Goal: Complete application form

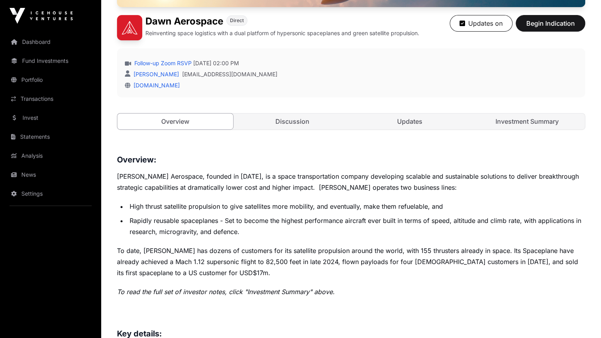
scroll to position [190, 0]
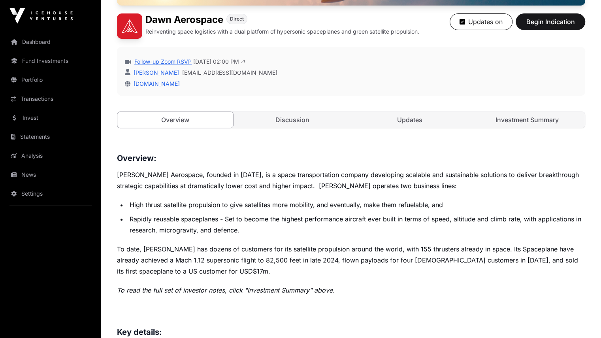
click at [177, 66] on link "Follow-up Zoom RSVP" at bounding box center [162, 62] width 59 height 8
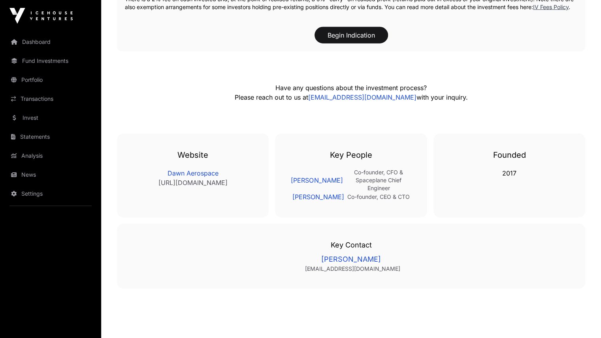
scroll to position [1314, 0]
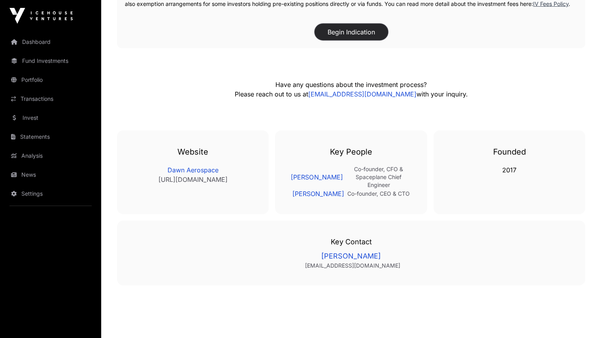
click at [349, 40] on button "Begin Indication" at bounding box center [351, 32] width 73 height 17
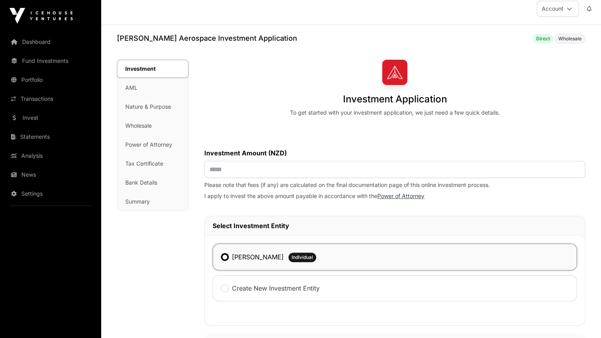
scroll to position [10, 0]
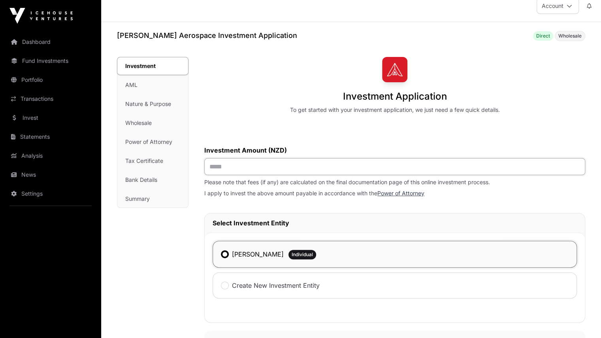
click at [261, 164] on input "text" at bounding box center [394, 166] width 381 height 17
type input "******"
click at [243, 119] on div "Investment Application To get started with your investment application, we just…" at bounding box center [394, 301] width 381 height 488
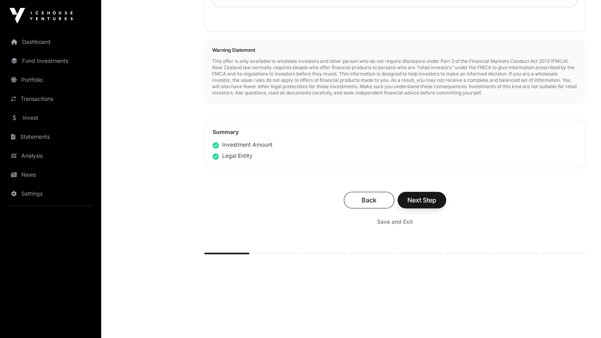
scroll to position [314, 0]
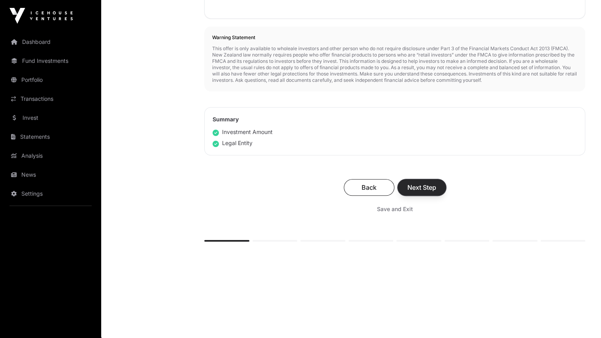
click at [415, 186] on span "Next Step" at bounding box center [421, 187] width 29 height 9
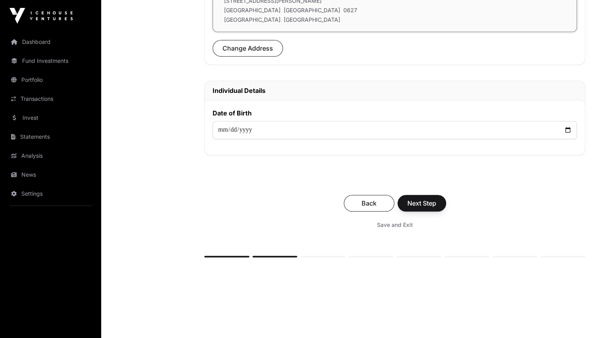
scroll to position [309, 0]
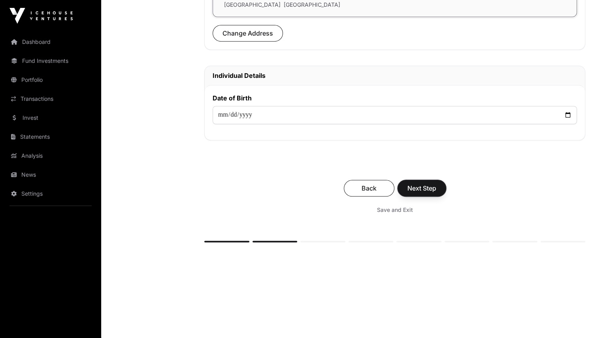
click at [415, 186] on span "Next Step" at bounding box center [421, 187] width 29 height 9
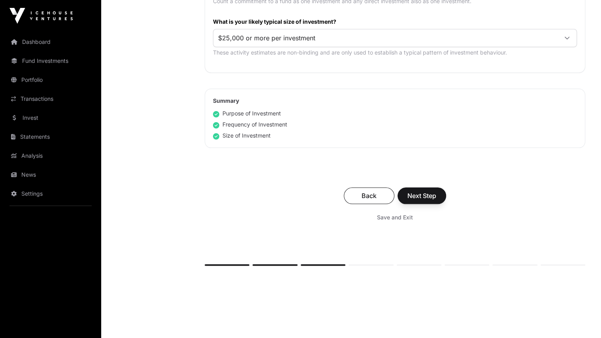
scroll to position [471, 0]
click at [417, 191] on span "Next Step" at bounding box center [421, 194] width 29 height 9
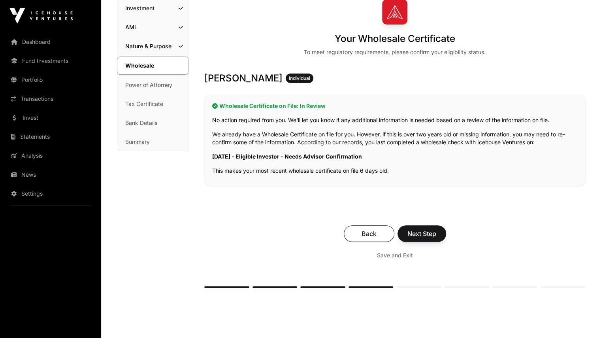
scroll to position [73, 0]
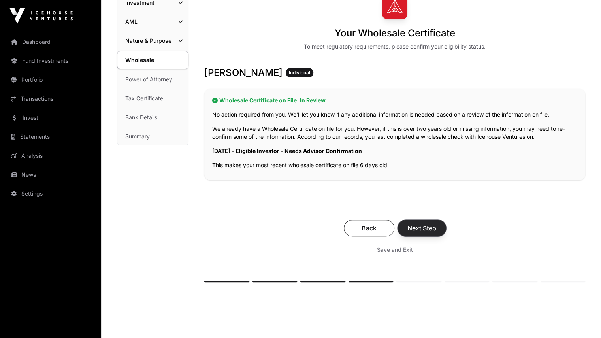
click at [433, 226] on span "Next Step" at bounding box center [421, 227] width 29 height 9
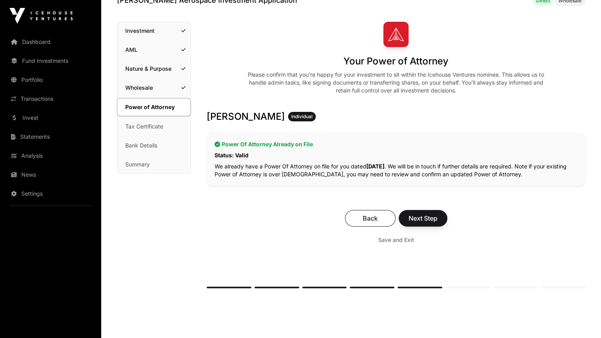
scroll to position [46, 0]
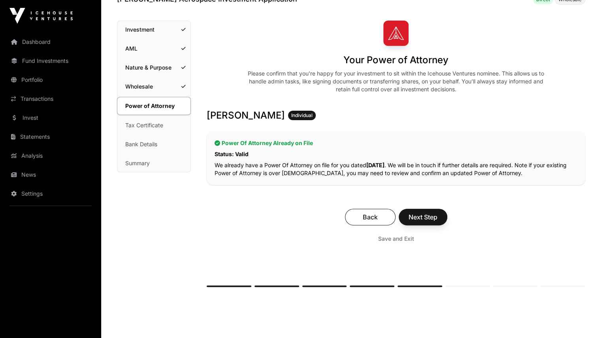
click at [433, 226] on div "Back Next Step Save and Exit" at bounding box center [396, 227] width 379 height 53
click at [432, 221] on span "Next Step" at bounding box center [423, 216] width 29 height 9
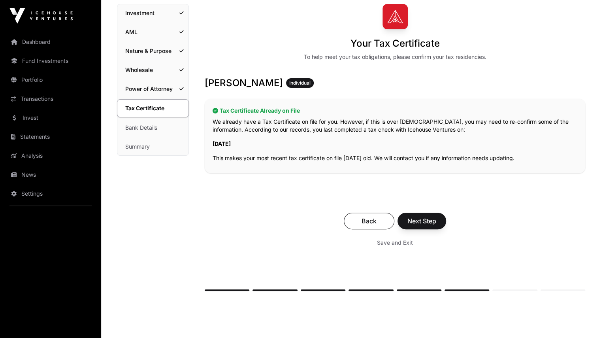
scroll to position [63, 0]
click at [427, 223] on span "Next Step" at bounding box center [421, 220] width 29 height 9
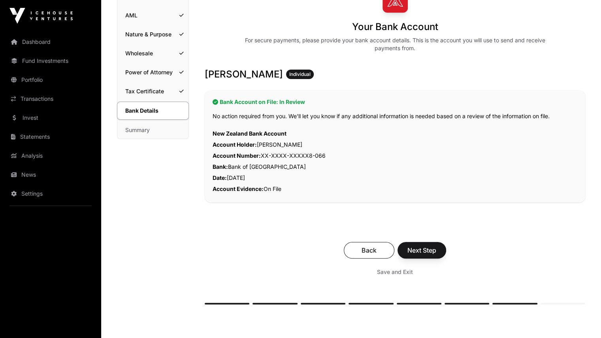
scroll to position [81, 0]
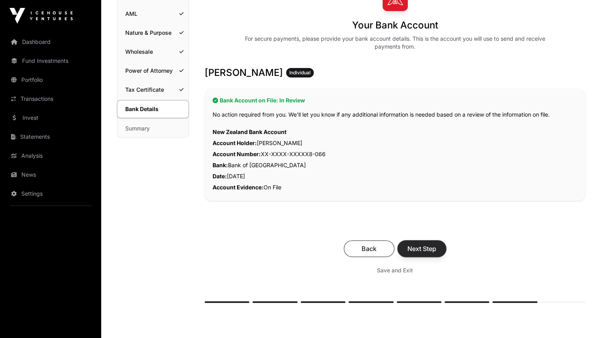
click at [433, 249] on span "Next Step" at bounding box center [421, 248] width 29 height 9
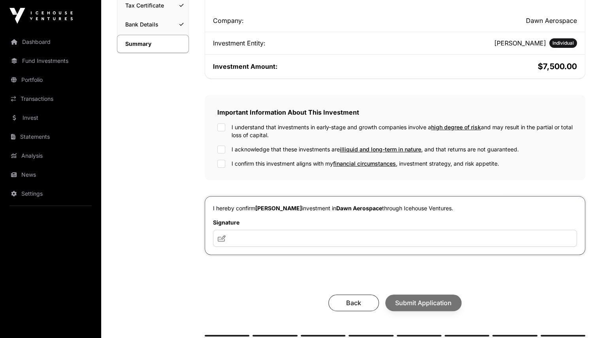
scroll to position [167, 0]
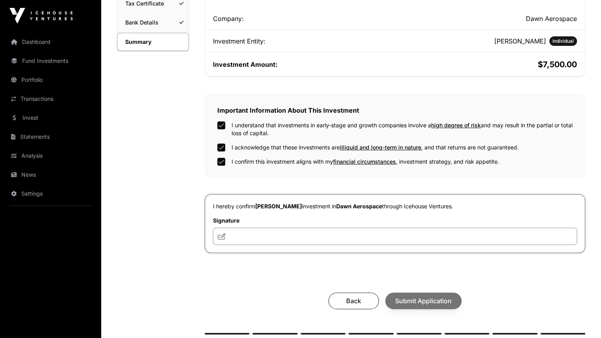
click at [316, 239] on input "text" at bounding box center [395, 236] width 364 height 17
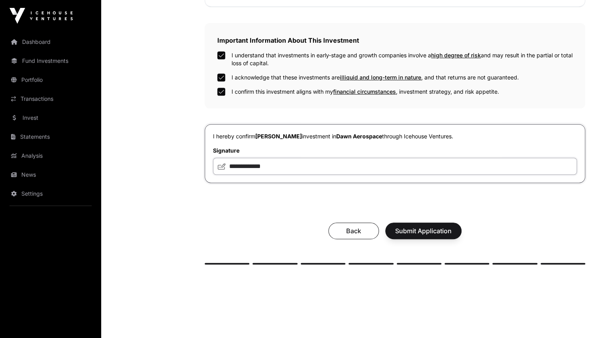
scroll to position [240, 0]
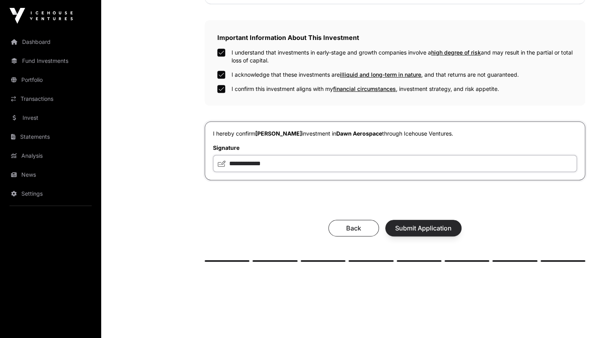
type input "**********"
click at [411, 226] on span "Submit Application" at bounding box center [423, 227] width 57 height 9
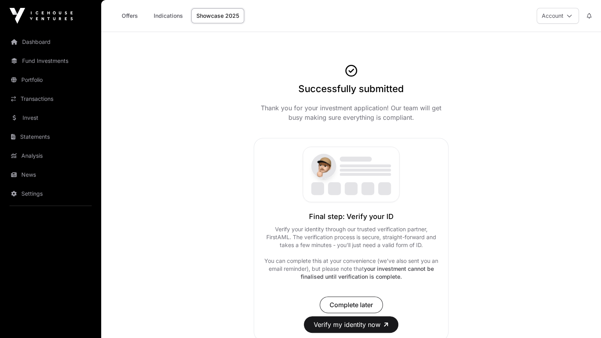
scroll to position [49, 0]
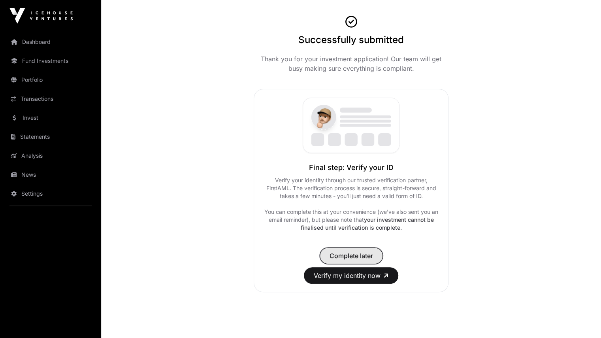
click at [320, 261] on button "Complete later" at bounding box center [351, 255] width 63 height 17
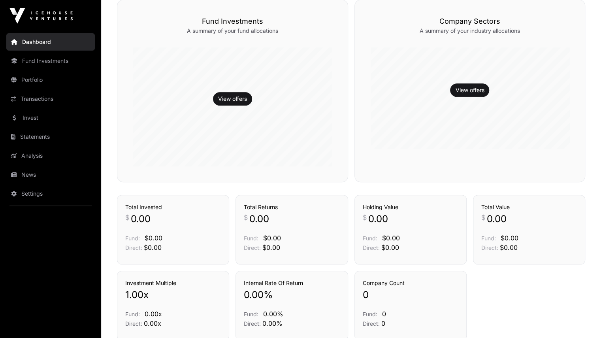
scroll to position [262, 0]
